Goal: Task Accomplishment & Management: Use online tool/utility

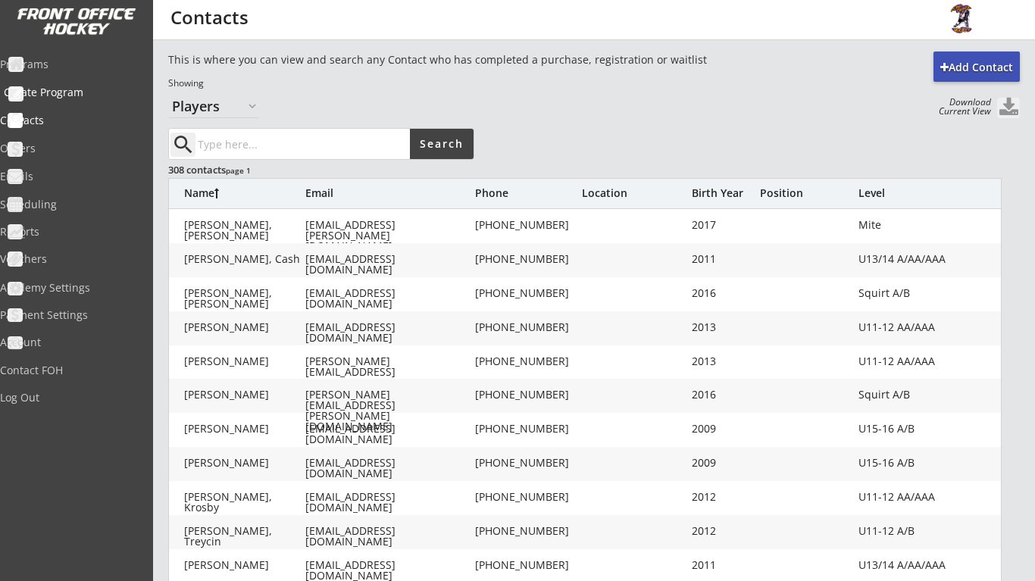
select select ""Players""
click at [72, 59] on div "Programs" at bounding box center [72, 64] width 136 height 11
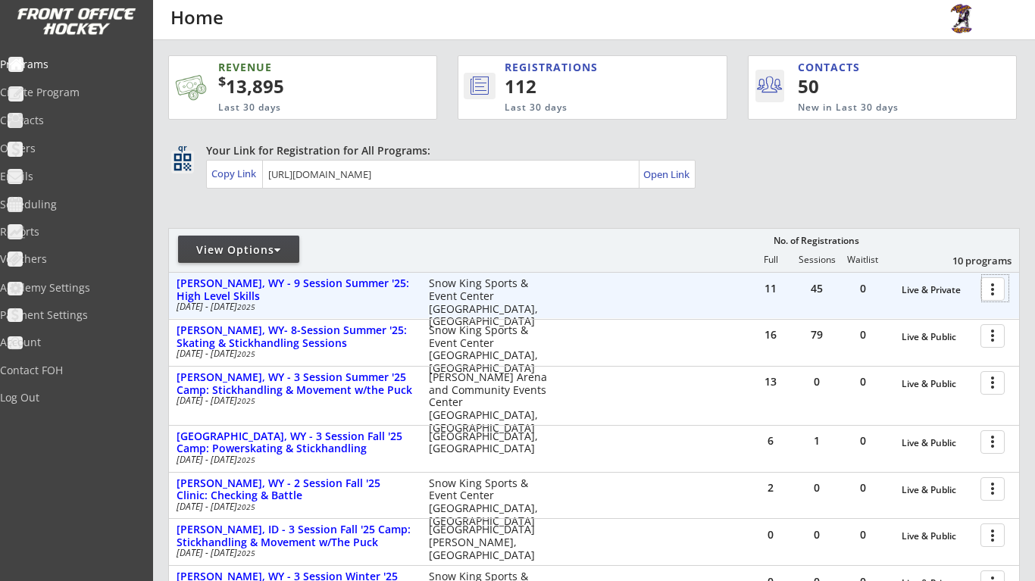
click at [994, 288] on div at bounding box center [995, 288] width 27 height 27
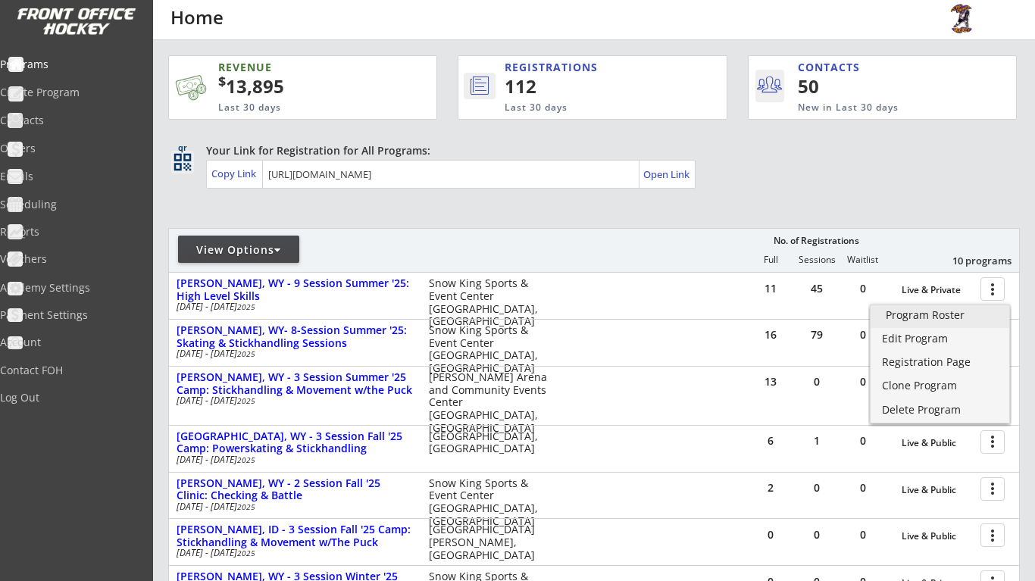
click at [965, 319] on div "Program Roster" at bounding box center [939, 315] width 108 height 11
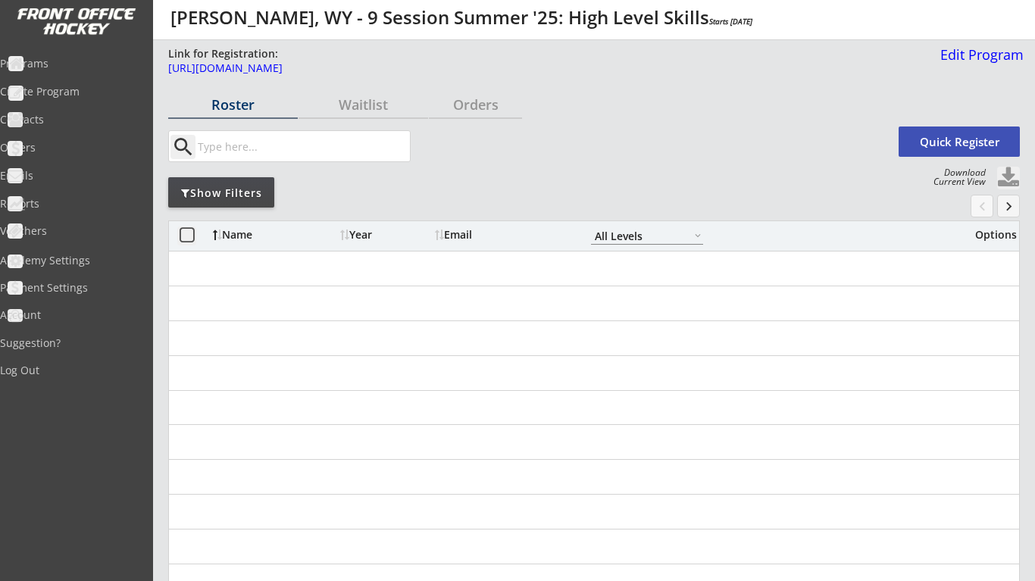
select select ""All Levels""
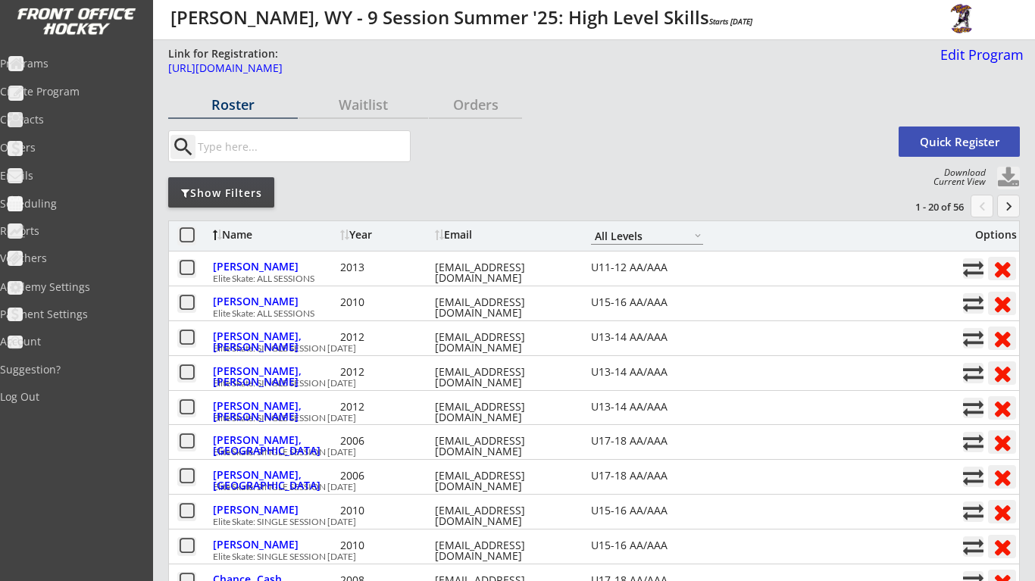
click at [248, 200] on div "Show Filters" at bounding box center [221, 192] width 106 height 30
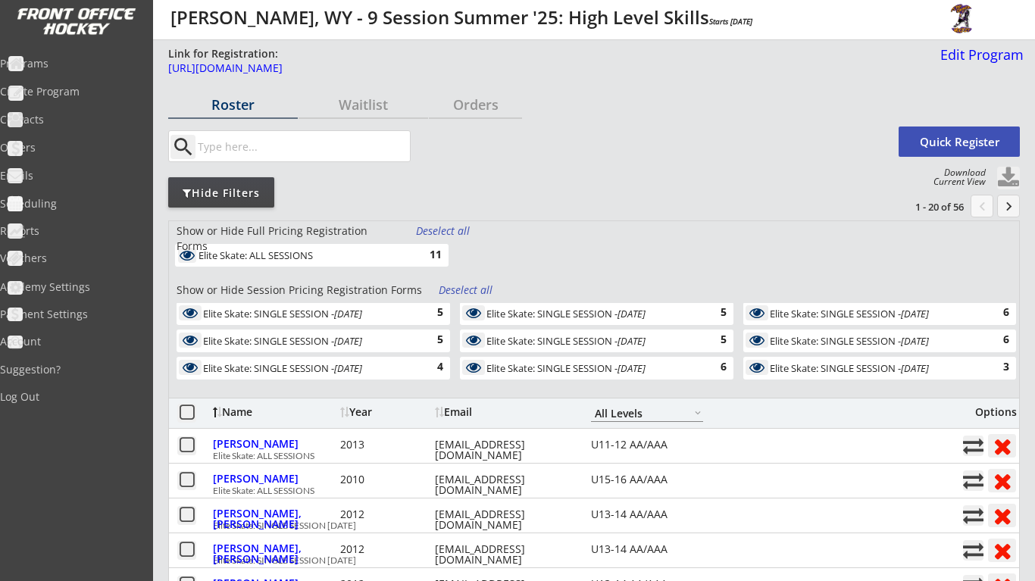
click at [455, 294] on div "Deselect all" at bounding box center [467, 289] width 56 height 15
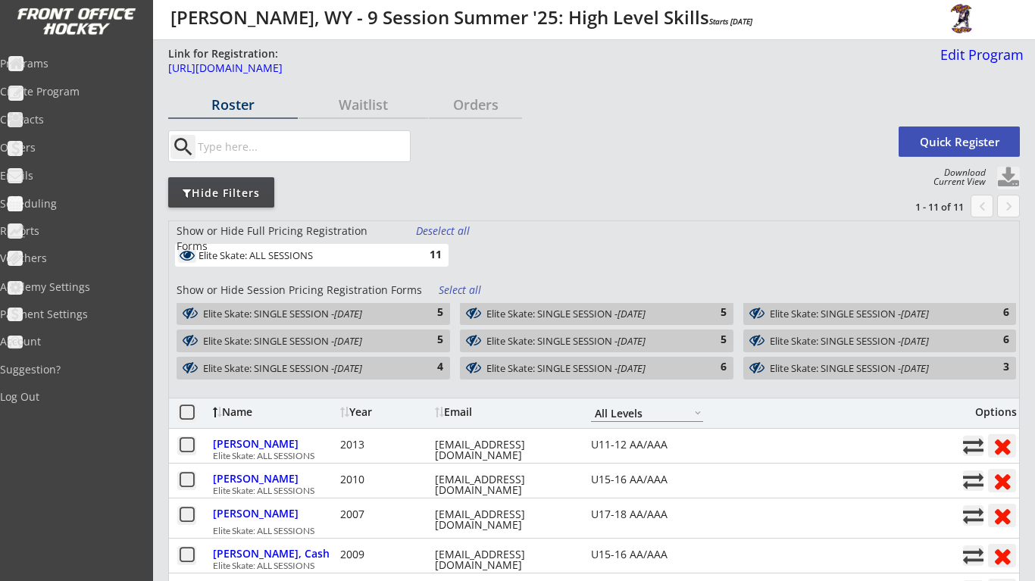
click at [868, 366] on div "Elite Skate: SINGLE SESSION - [DATE]" at bounding box center [871, 368] width 204 height 11
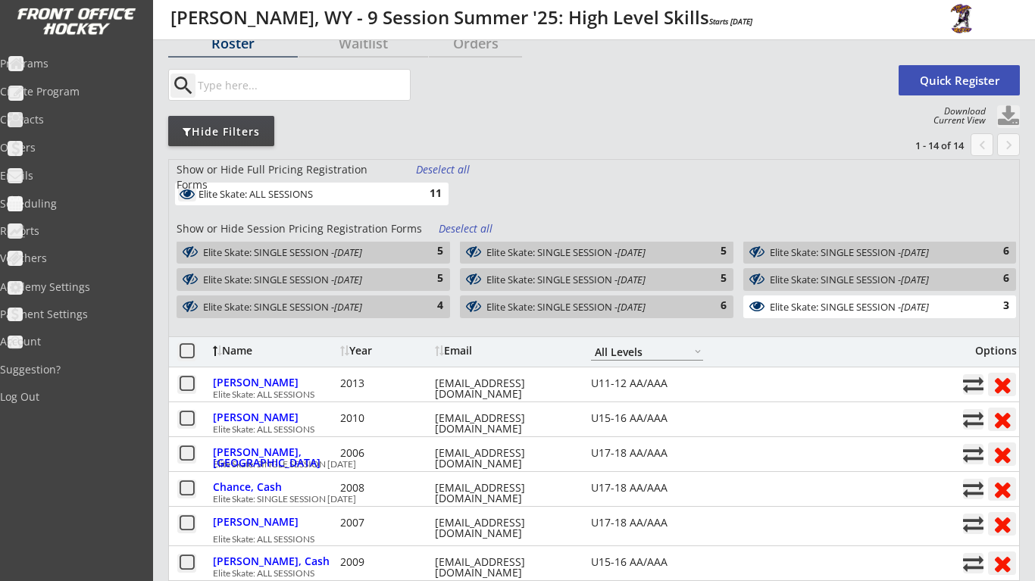
scroll to position [55, 0]
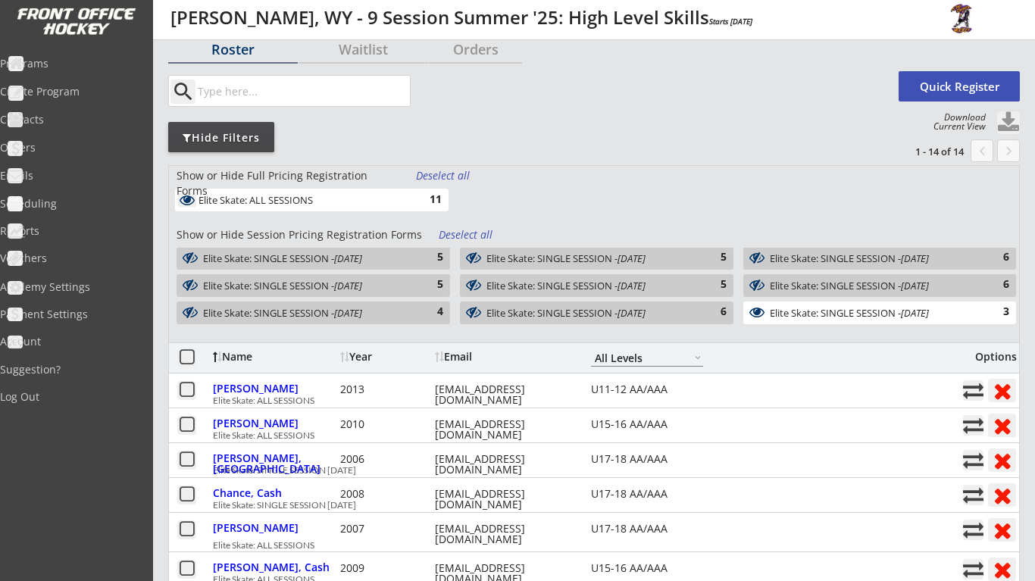
click at [1011, 129] on button at bounding box center [1008, 122] width 23 height 23
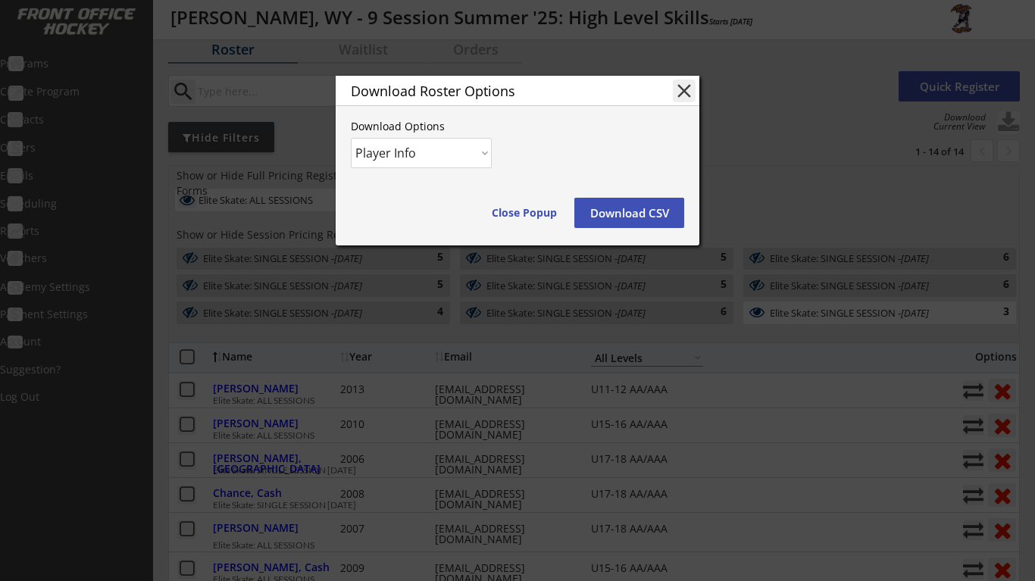
click at [469, 125] on div "Download Options" at bounding box center [517, 126] width 333 height 11
select select ""Player and Order Info""
click at [617, 218] on button "Download CSV" at bounding box center [629, 213] width 110 height 30
